Goal: Ask a question

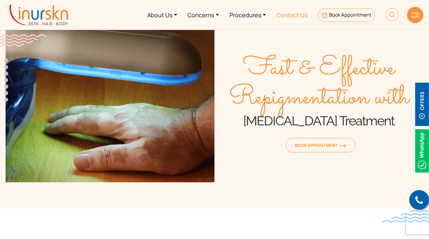
click at [296, 15] on link "Contact Us" at bounding box center [291, 15] width 41 height 24
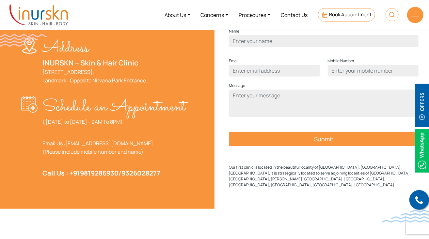
scroll to position [196, 0]
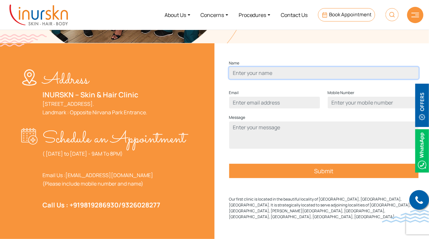
click at [255, 79] on input "Contact form" at bounding box center [323, 73] width 189 height 12
type input "Kalpana Ovalekar"
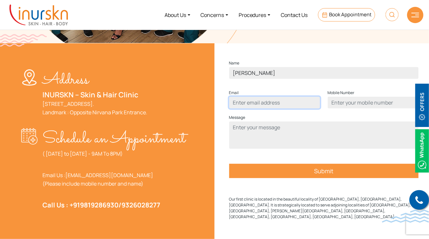
click at [252, 109] on input "Contact form" at bounding box center [274, 103] width 91 height 12
type input "oanux@yahoo.co.in"
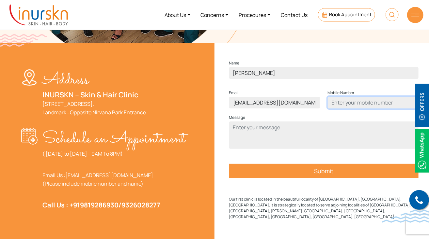
click at [339, 109] on input "Contact form" at bounding box center [373, 103] width 91 height 12
type input "7700952108"
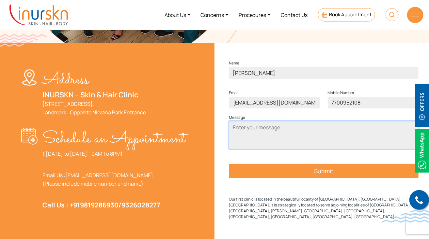
click at [265, 141] on textarea "Contact form" at bounding box center [323, 135] width 189 height 27
click at [360, 141] on textarea "Do you offer Excimer treatments for Sebopsoriasis" at bounding box center [323, 135] width 189 height 27
type textarea "Do you offer Excimer treatments for Sebopsoriasis?"
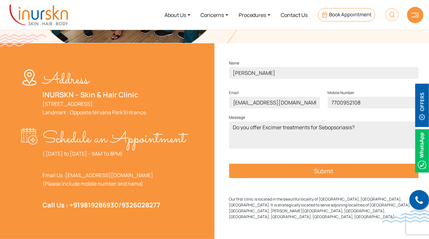
click at [329, 178] on input "Submit" at bounding box center [323, 171] width 189 height 14
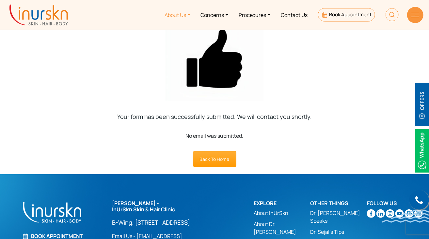
click at [183, 14] on link "About Us" at bounding box center [178, 15] width 36 height 24
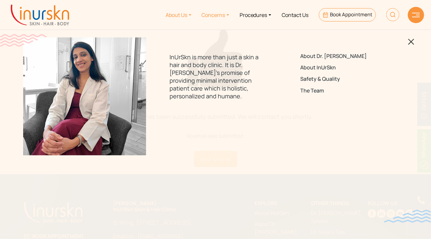
click at [223, 15] on link "Concerns" at bounding box center [216, 15] width 38 height 24
